Goal: Information Seeking & Learning: Learn about a topic

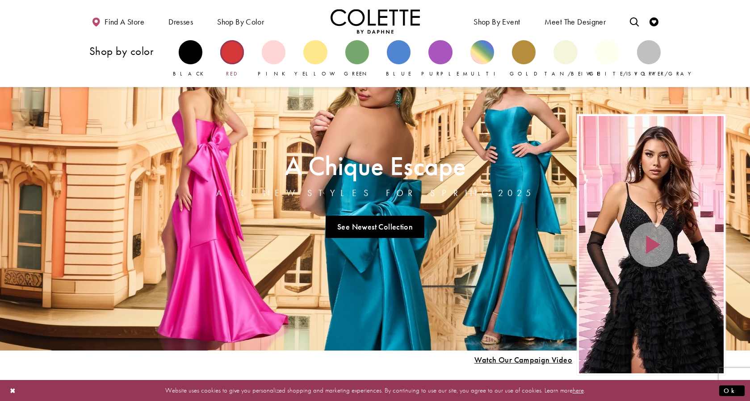
click at [239, 50] on div "Primary block" at bounding box center [232, 52] width 24 height 24
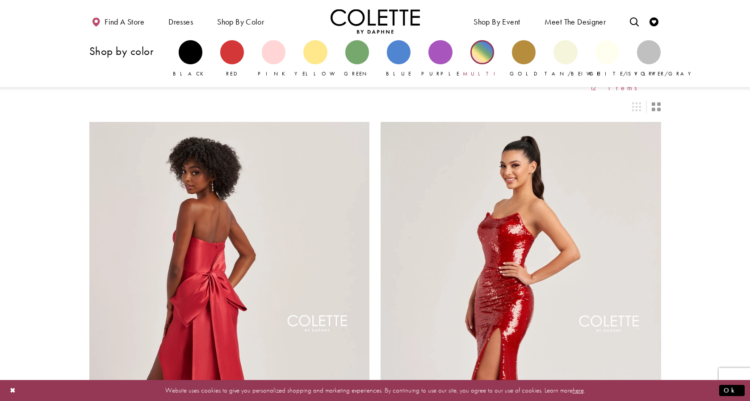
click at [480, 56] on div "Primary block" at bounding box center [482, 52] width 24 height 24
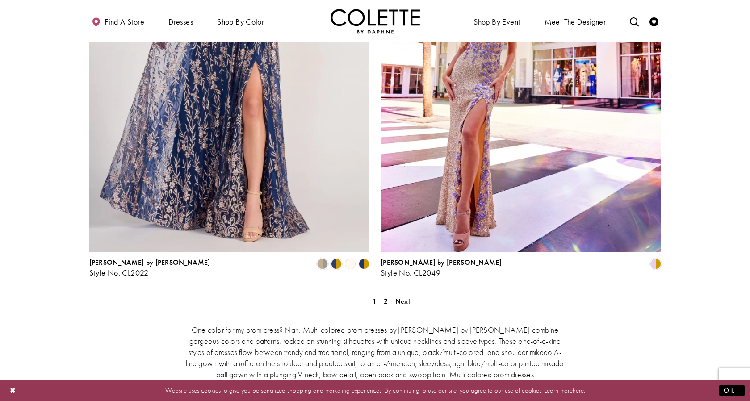
scroll to position [3083, 0]
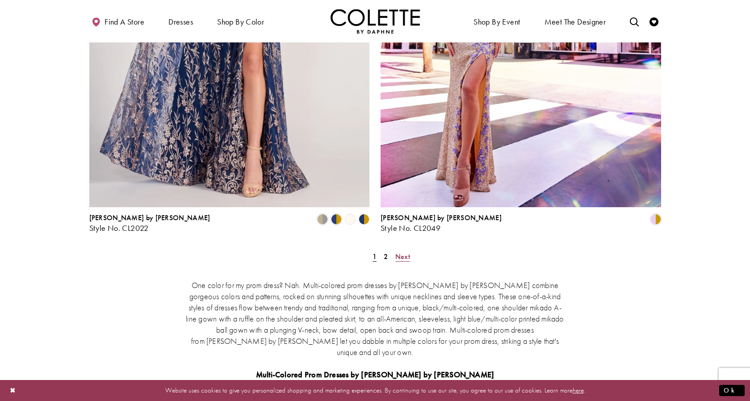
click at [400, 252] on span "Next" at bounding box center [402, 256] width 15 height 9
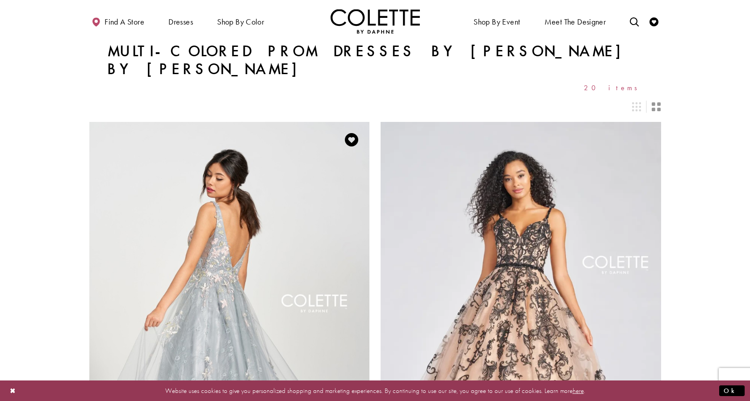
click at [264, 245] on img "Visit Colette by Daphne Style No. CL12213 Page" at bounding box center [229, 326] width 281 height 408
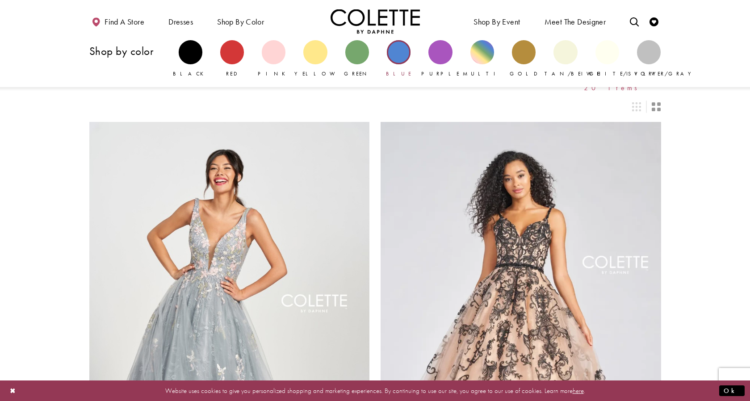
click at [394, 53] on div "Primary block" at bounding box center [399, 52] width 24 height 24
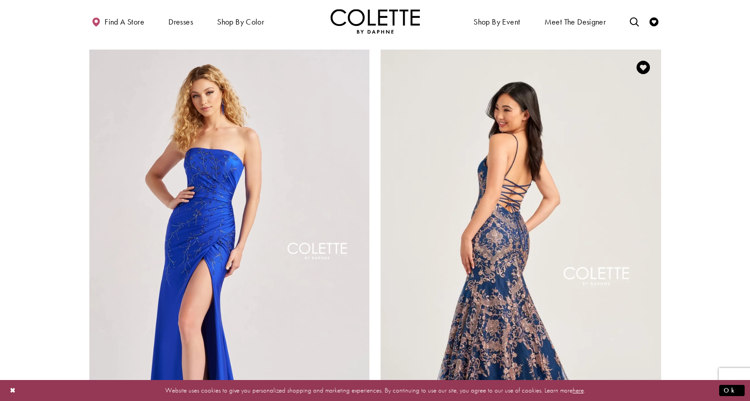
scroll to position [2815, 0]
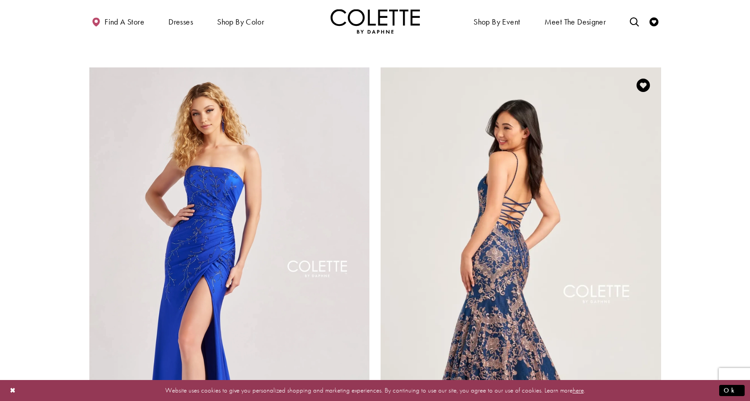
click at [634, 243] on img "Visit Colette by Daphne Style No. CL5105 Page" at bounding box center [521, 271] width 281 height 408
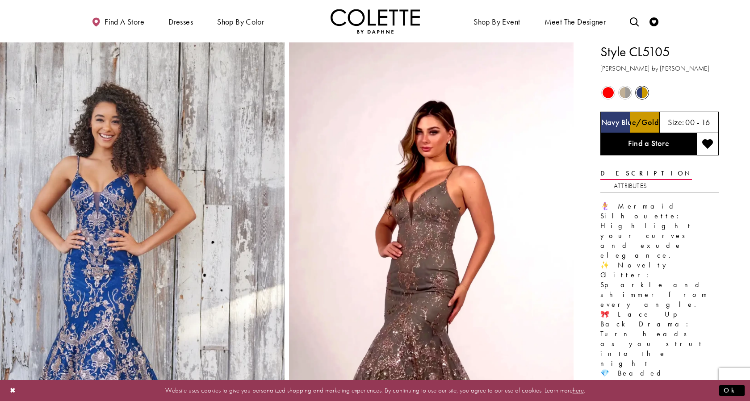
click at [610, 94] on span "Product color controls state depends on size chosen" at bounding box center [608, 92] width 11 height 11
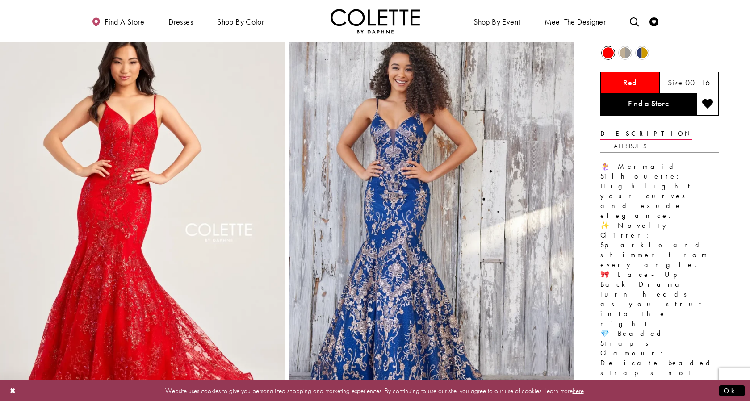
scroll to position [45, 0]
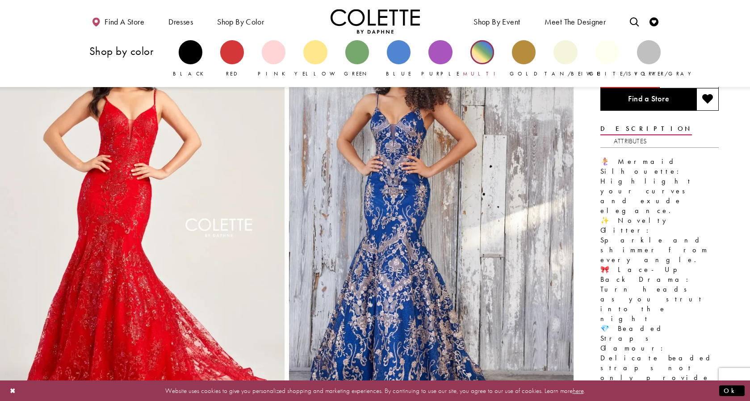
click at [486, 59] on div "Primary block" at bounding box center [482, 52] width 24 height 24
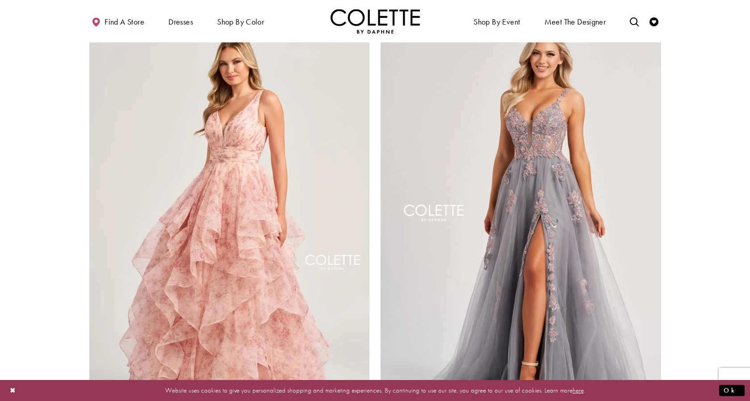
scroll to position [1474, 0]
